Goal: Find specific page/section: Find specific page/section

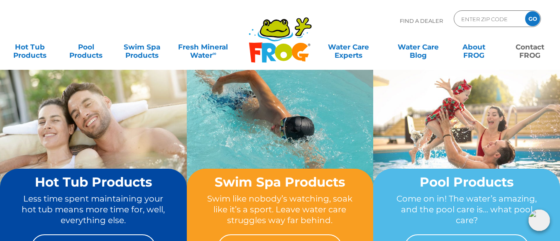
click at [527, 50] on link "Contact FROG" at bounding box center [530, 47] width 44 height 17
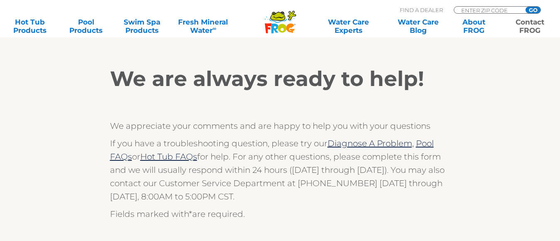
scroll to position [149, 0]
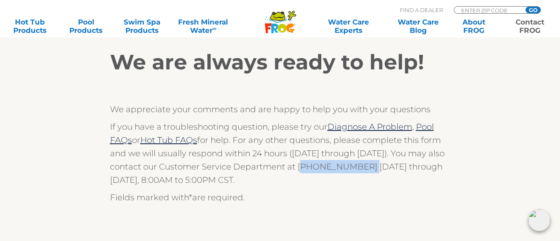
drag, startPoint x: 297, startPoint y: 166, endPoint x: 354, endPoint y: 166, distance: 56.9
click at [354, 166] on p "If you have a troubleshooting question, please try our Diagnose A Problem, Pool…" at bounding box center [280, 153] width 340 height 66
copy p "(800) 222-0169"
click at [277, 189] on div "We are always ready to help! We appreciate your comments and are happy to help …" at bounding box center [280, 127] width 340 height 154
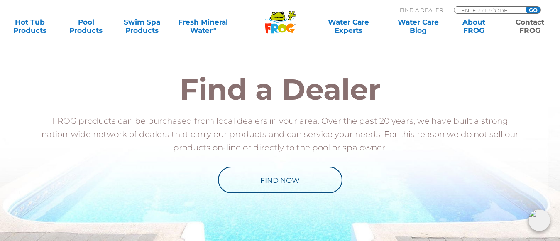
scroll to position [963, 0]
click at [277, 189] on link "Find Now" at bounding box center [280, 180] width 125 height 27
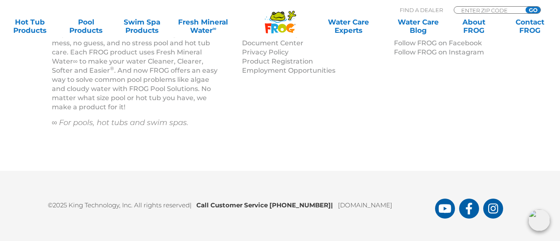
scroll to position [1012, 0]
click at [370, 206] on link "[DOMAIN_NAME]" at bounding box center [365, 206] width 54 height 8
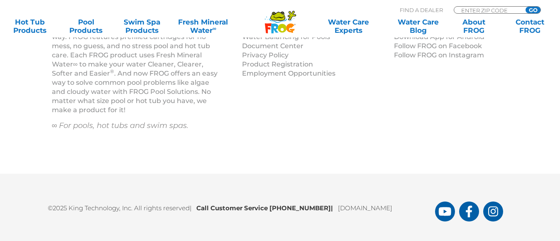
scroll to position [1012, 0]
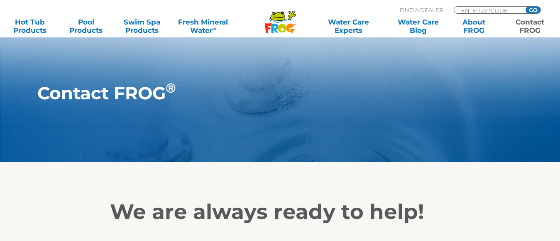
scroll to position [820, 0]
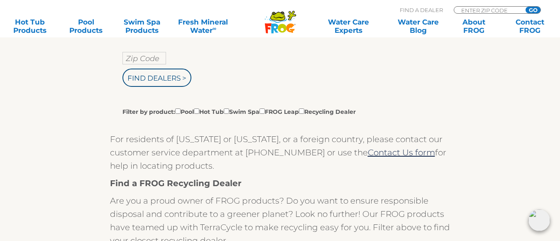
scroll to position [199, 0]
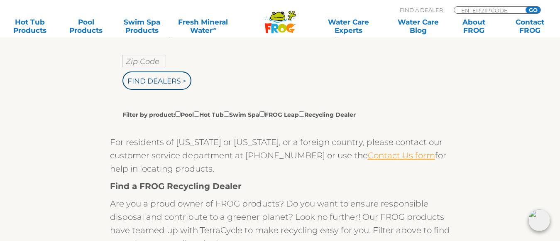
click at [368, 155] on link "Contact Us form" at bounding box center [401, 155] width 67 height 10
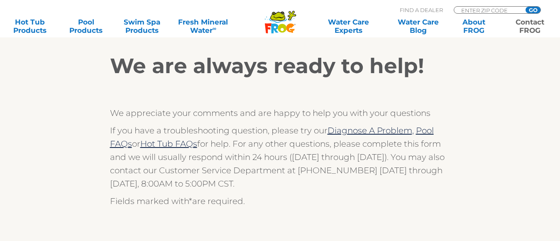
scroll to position [145, 0]
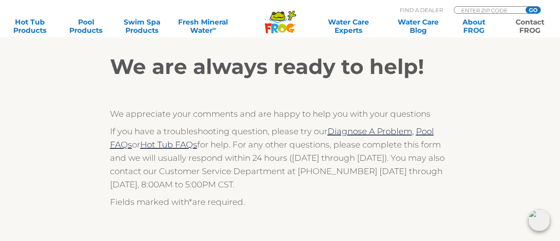
click at [299, 194] on div "We are always ready to help! We appreciate your comments and are happy to help …" at bounding box center [280, 131] width 340 height 154
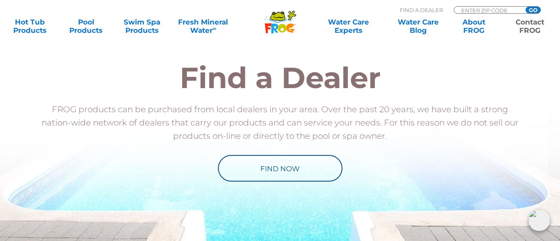
scroll to position [959, 0]
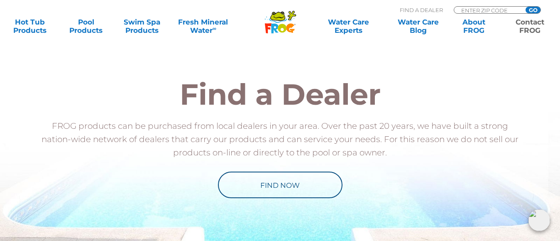
click at [299, 194] on link "Find Now" at bounding box center [280, 184] width 125 height 27
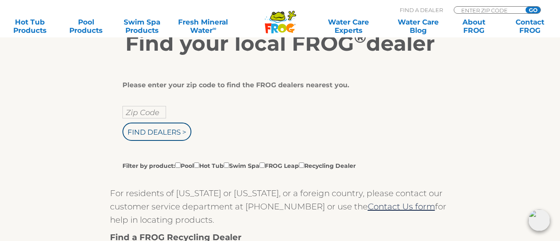
scroll to position [165, 0]
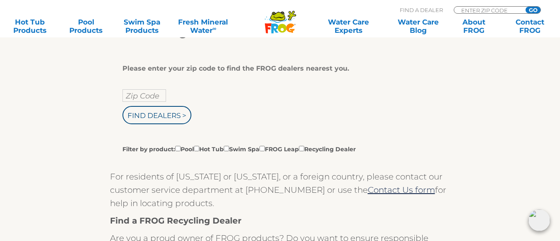
drag, startPoint x: 166, startPoint y: 115, endPoint x: 214, endPoint y: 176, distance: 77.1
click at [166, 115] on input "Find Dealers >" at bounding box center [156, 115] width 69 height 18
type input "ENTER ZIP CODE"
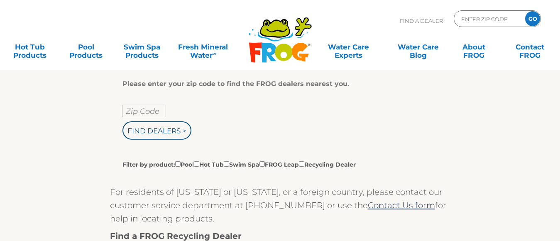
scroll to position [149, 0]
